Goal: Check status: Check status

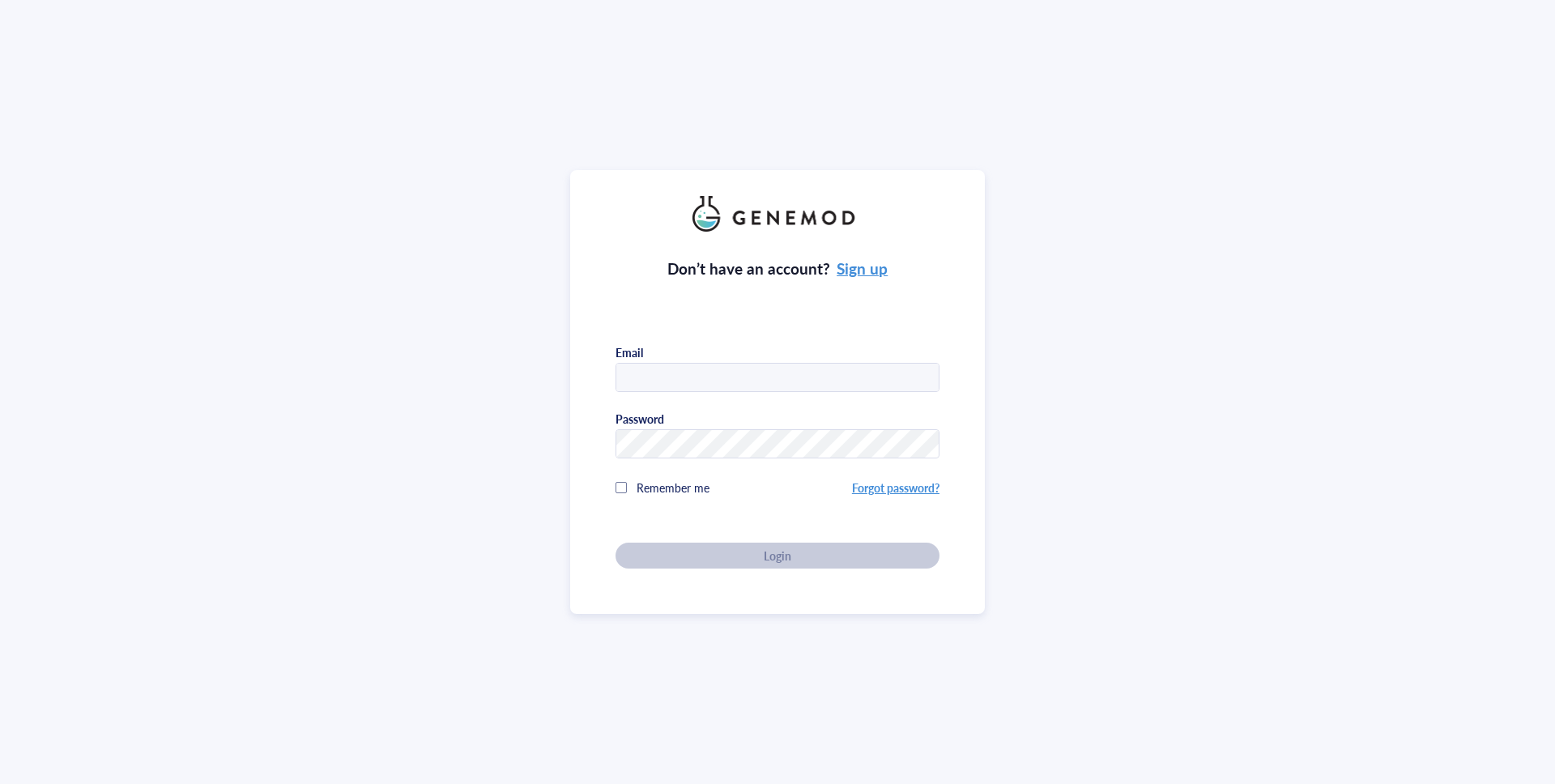
type input "[EMAIL_ADDRESS][DOMAIN_NAME]"
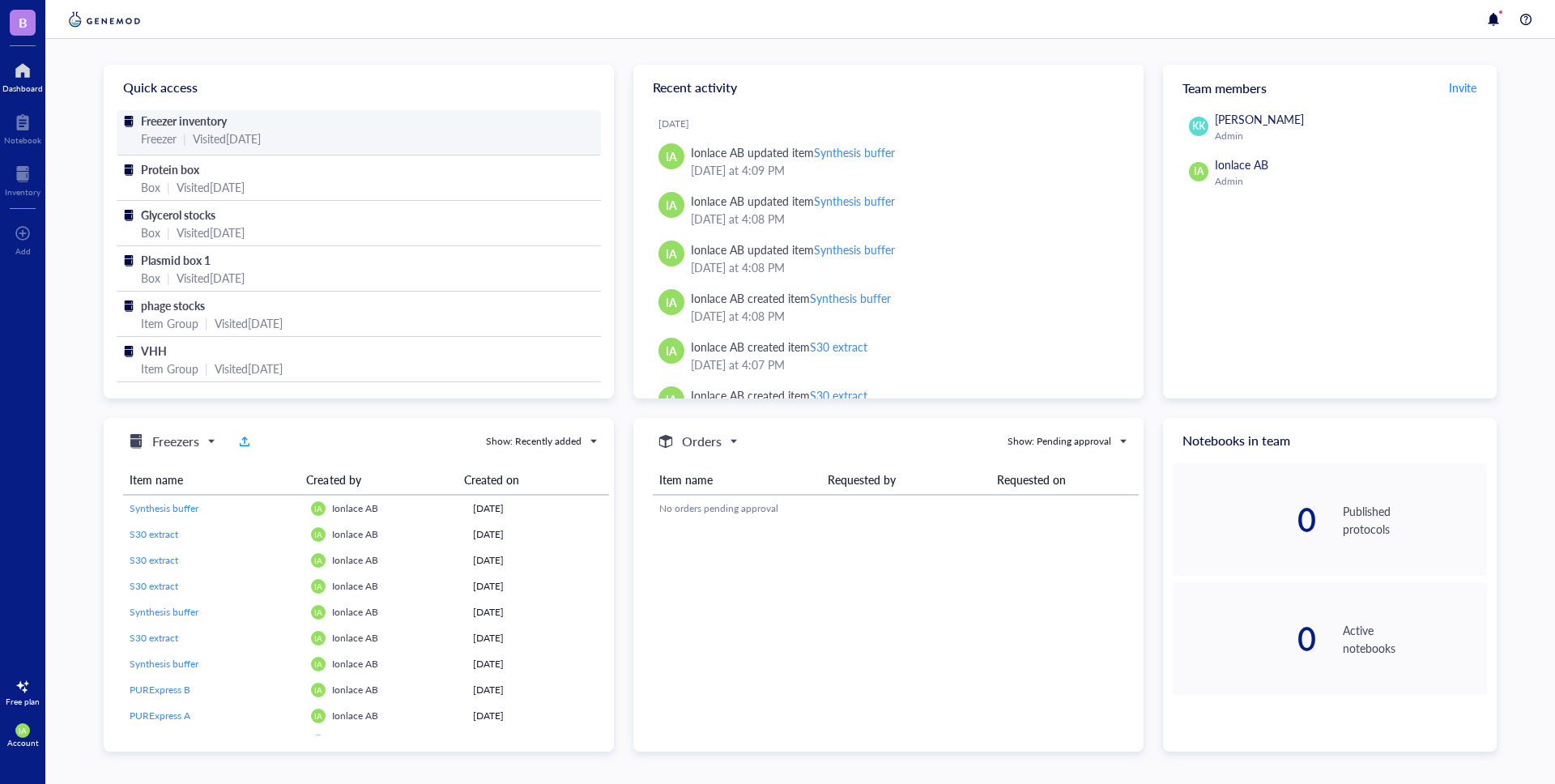
click at [230, 117] on div "Freezer inventory" at bounding box center [359, 120] width 436 height 18
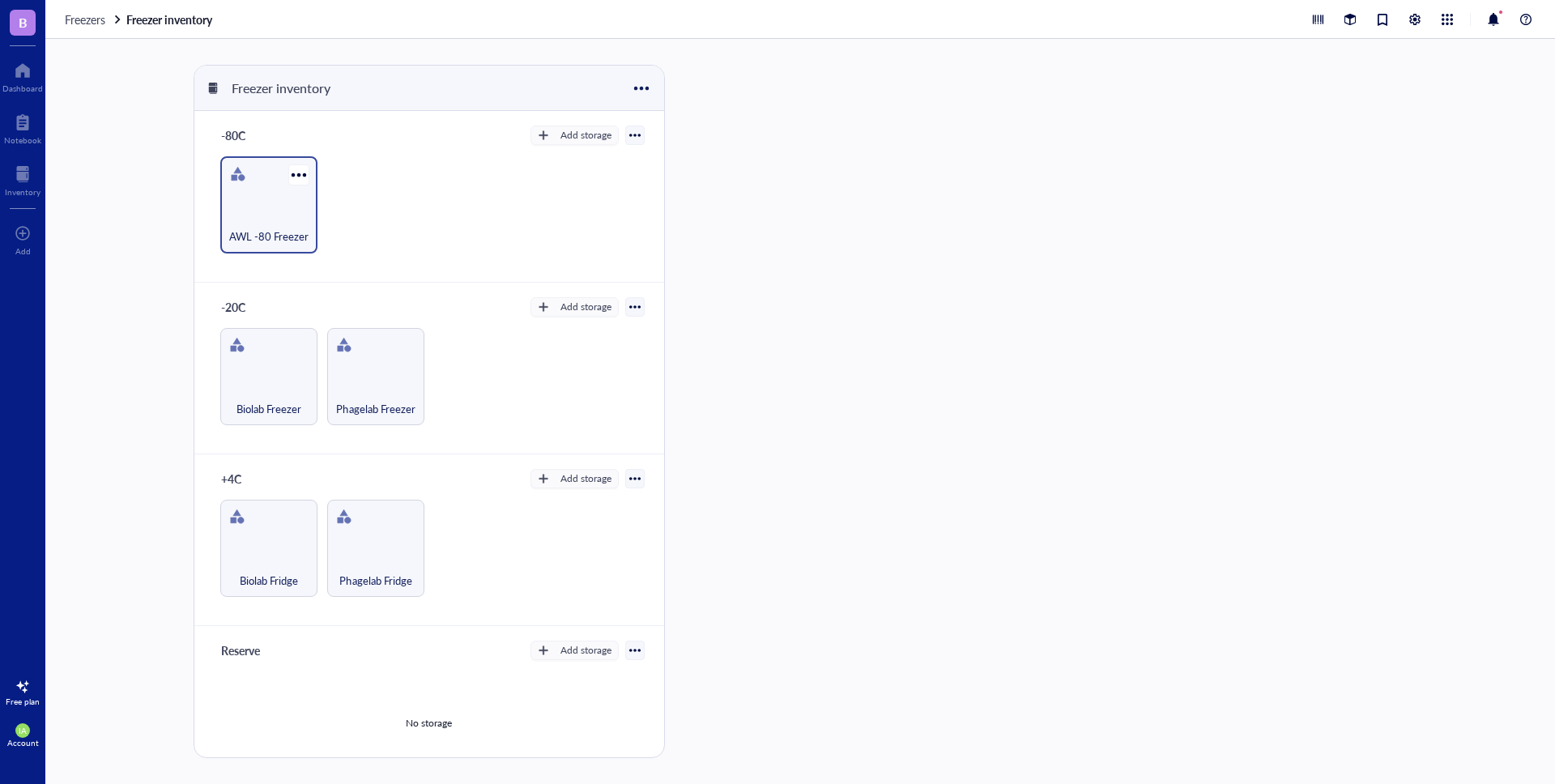
click at [249, 219] on div "AWL -80 Freezer" at bounding box center [268, 228] width 81 height 36
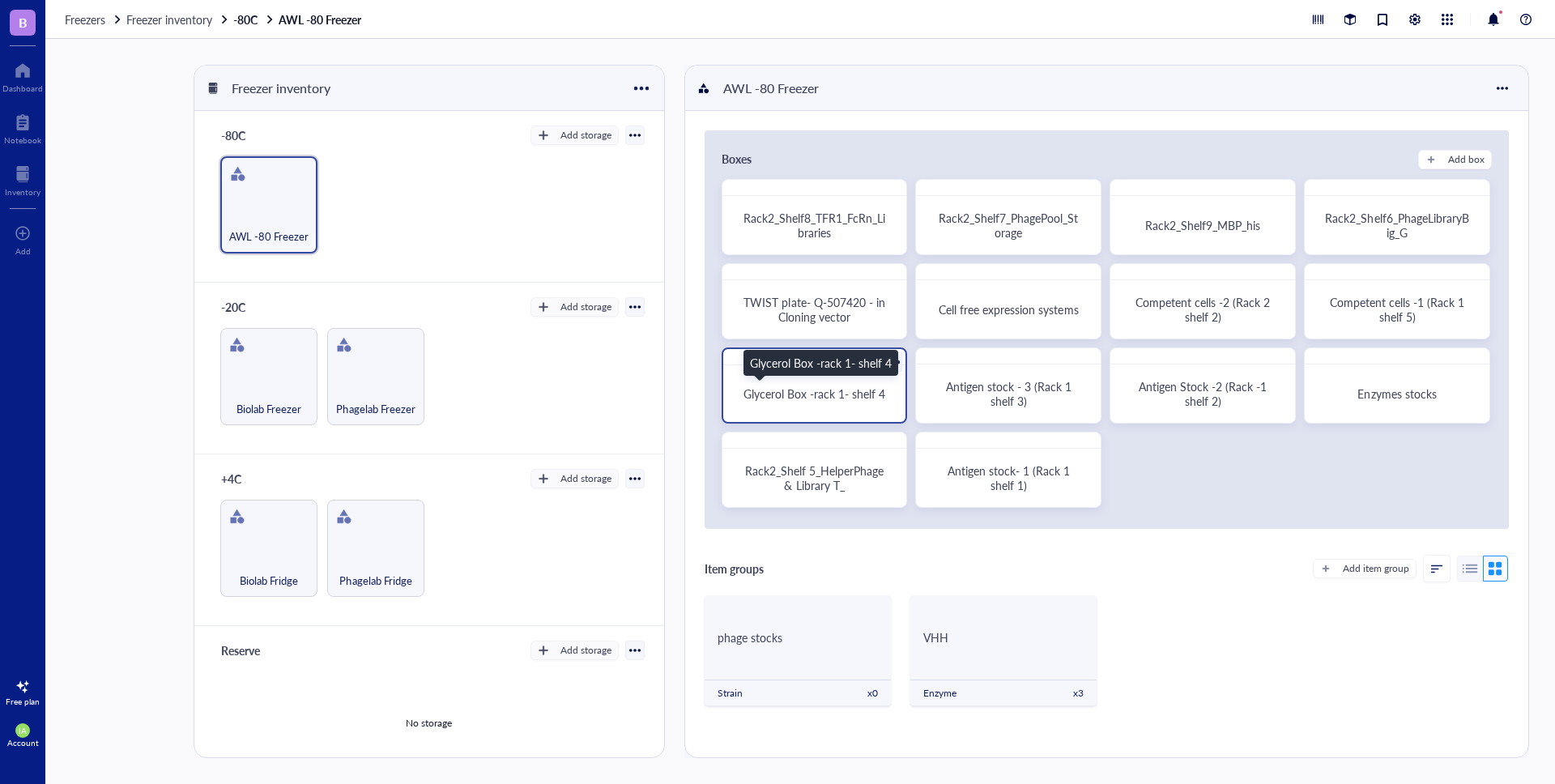
click at [834, 391] on span "Glycerol Box -rack 1- shelf 4" at bounding box center [814, 393] width 141 height 16
